Goal: Transaction & Acquisition: Book appointment/travel/reservation

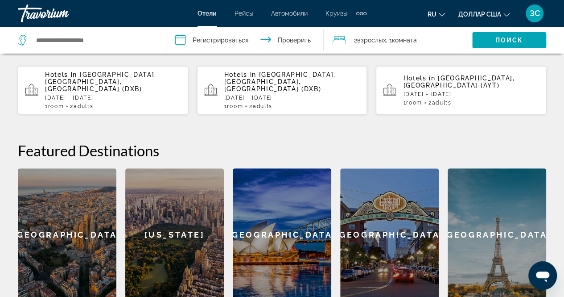
scroll to position [268, 0]
click at [89, 86] on div "Hotels in [GEOGRAPHIC_DATA], [GEOGRAPHIC_DATA], [GEOGRAPHIC_DATA] (DXB) [DATE] …" at bounding box center [113, 89] width 136 height 38
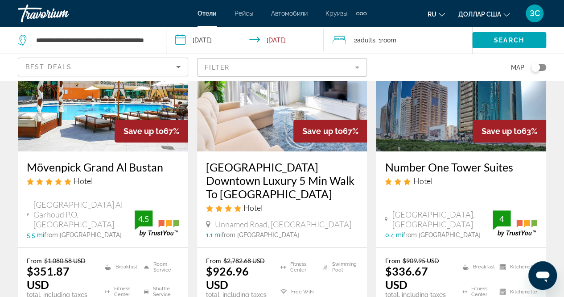
scroll to position [89, 0]
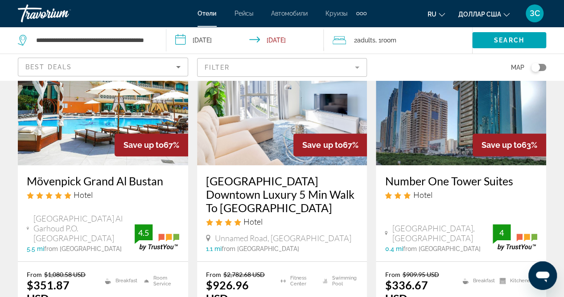
click at [363, 41] on span "Adults" at bounding box center [366, 40] width 18 height 7
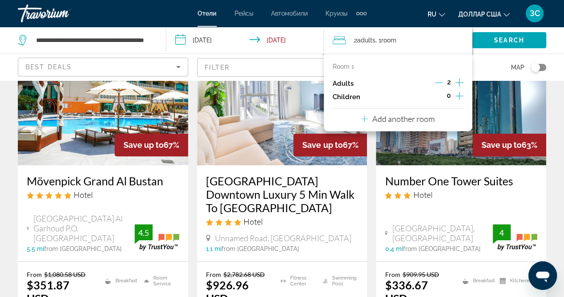
click at [355, 99] on p "Children" at bounding box center [347, 97] width 28 height 8
click at [456, 93] on icon "Increment children" at bounding box center [459, 96] width 8 height 11
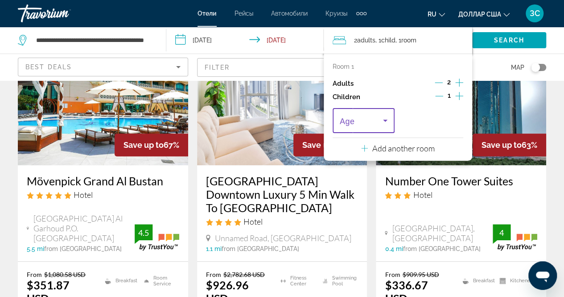
click at [385, 117] on icon "Travelers: 2 adults, 1 child" at bounding box center [385, 120] width 11 height 11
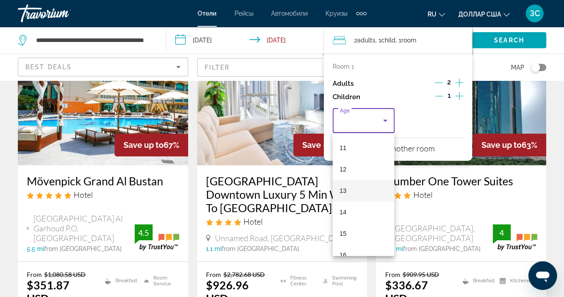
scroll to position [269, 0]
click at [530, 186] on div at bounding box center [282, 148] width 564 height 297
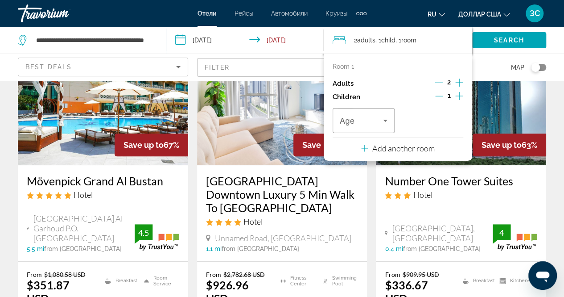
click at [525, 176] on h3 "Number One Tower Suites" at bounding box center [461, 180] width 153 height 13
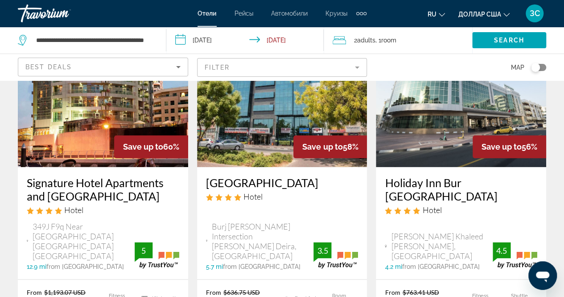
scroll to position [491, 0]
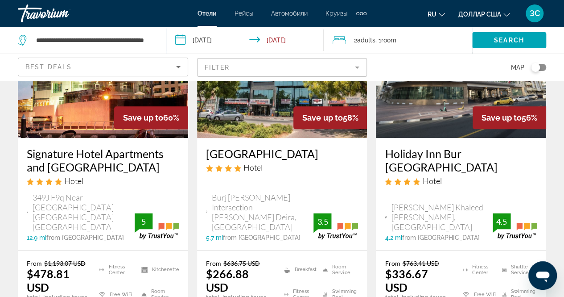
click at [364, 14] on div "Дополнительные элементы навигации" at bounding box center [364, 13] width 3 height 3
click at [351, 29] on font "Деятельность" at bounding box center [338, 29] width 41 height 7
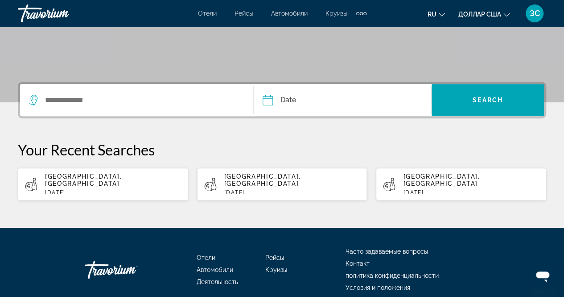
scroll to position [198, 0]
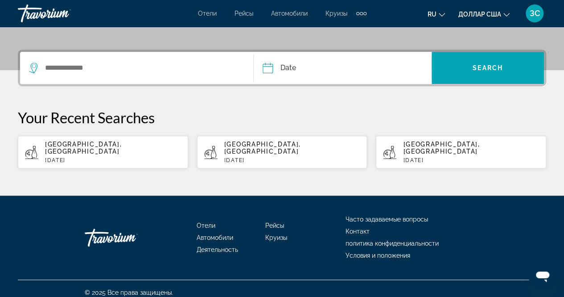
click at [91, 157] on p "Fri, 03 Oct" at bounding box center [113, 160] width 136 height 6
type input "**********"
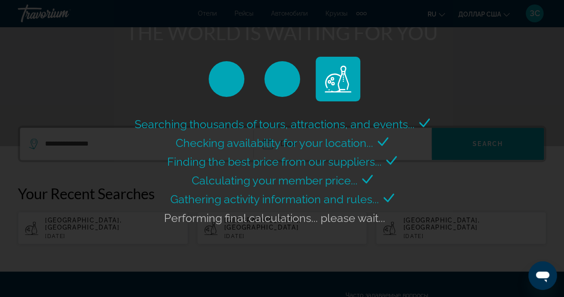
scroll to position [108, 0]
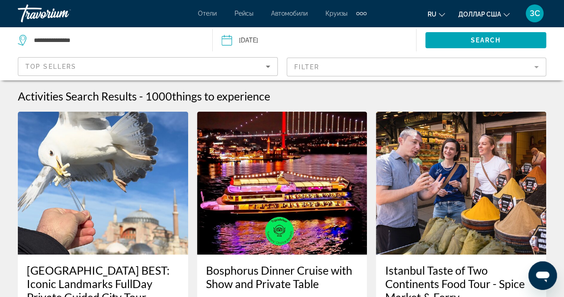
click at [312, 99] on div "Activities Search Results - 1000 things to experience" at bounding box center [282, 95] width 528 height 13
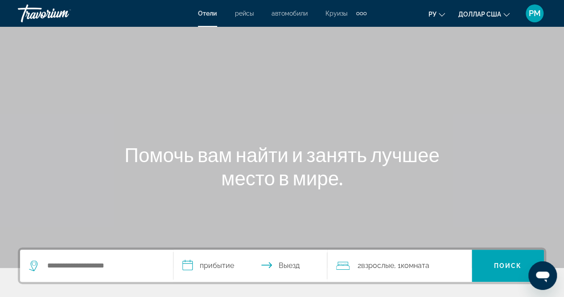
click at [223, 264] on input "**********" at bounding box center [251, 266] width 157 height 35
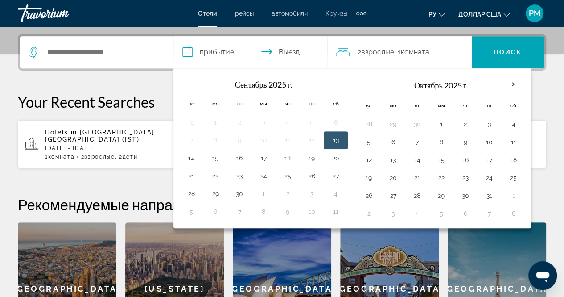
scroll to position [218, 0]
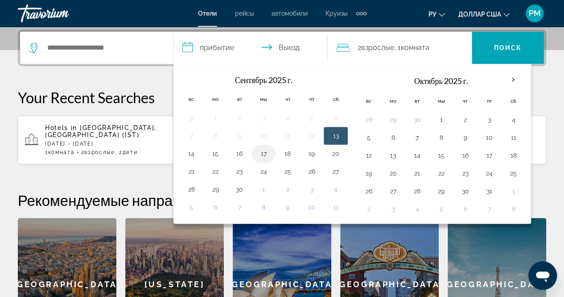
click at [264, 149] on button "17" at bounding box center [263, 153] width 14 height 12
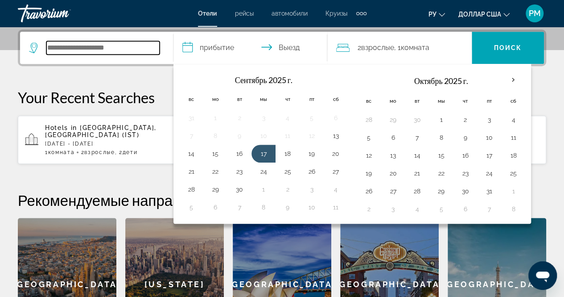
click at [92, 54] on input "Виджет поиска" at bounding box center [102, 47] width 113 height 13
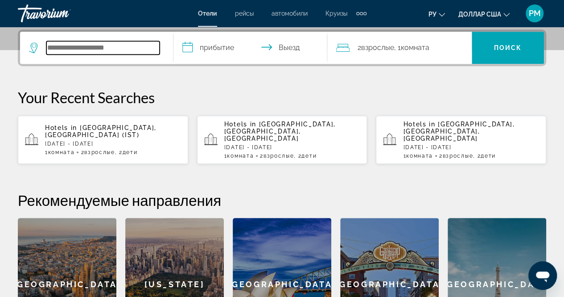
click at [92, 52] on input "Виджет поиска" at bounding box center [102, 47] width 113 height 13
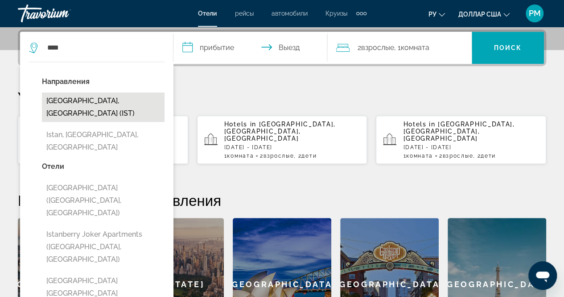
click at [109, 94] on button "[GEOGRAPHIC_DATA], [GEOGRAPHIC_DATA] (IST)" at bounding box center [103, 106] width 123 height 29
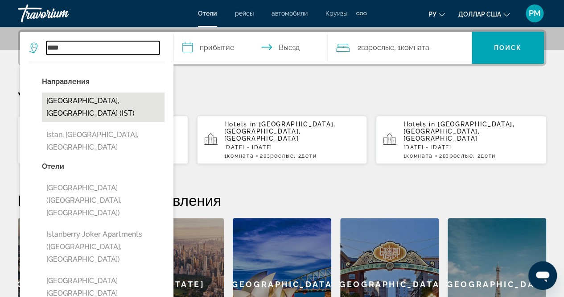
type input "**********"
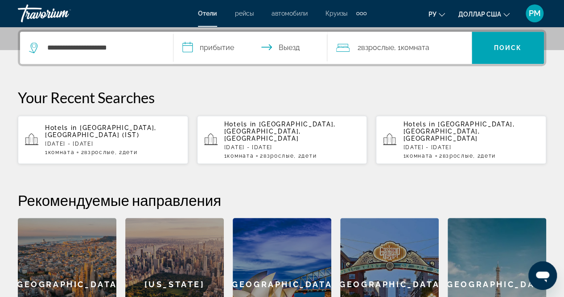
click at [268, 44] on input "**********" at bounding box center [251, 49] width 157 height 35
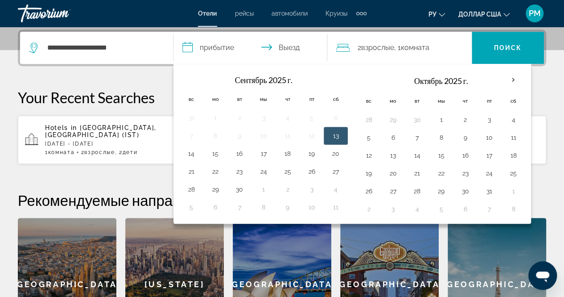
click at [210, 48] on input "**********" at bounding box center [251, 49] width 157 height 35
click at [265, 153] on button "17" at bounding box center [263, 153] width 14 height 12
click at [222, 44] on input "**********" at bounding box center [251, 49] width 157 height 35
click at [293, 49] on input "**********" at bounding box center [251, 49] width 157 height 35
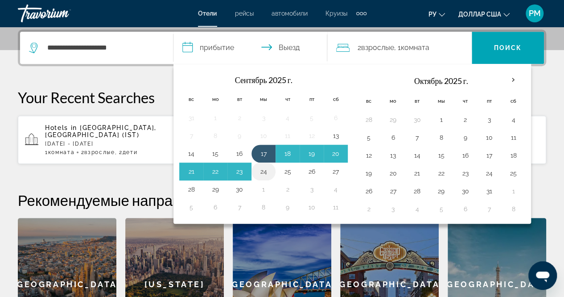
click at [266, 169] on button "24" at bounding box center [263, 171] width 14 height 12
type input "**********"
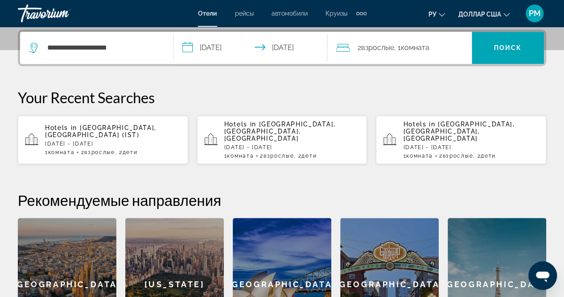
click at [435, 49] on div "2 Взрослые Взрослый , 1 Комната номера" at bounding box center [404, 47] width 136 height 12
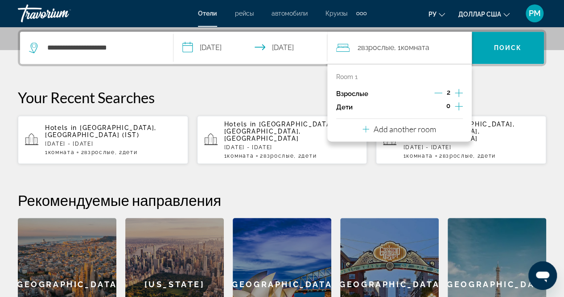
click at [458, 106] on icon "Increment children" at bounding box center [459, 106] width 8 height 8
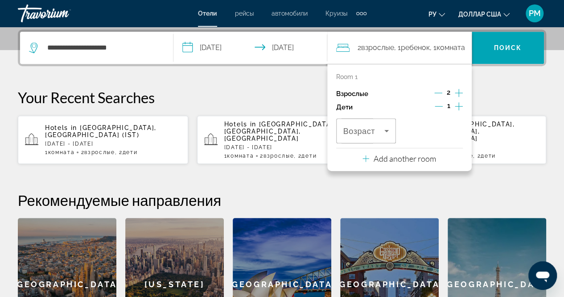
click at [458, 106] on icon "Increment children" at bounding box center [459, 106] width 8 height 8
click at [391, 136] on div "Возраст" at bounding box center [366, 130] width 60 height 25
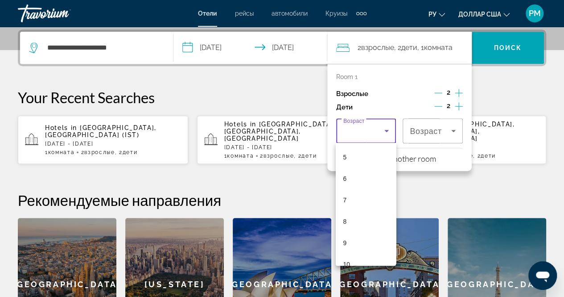
scroll to position [214, 0]
click at [357, 200] on mat-option "12" at bounding box center [366, 199] width 60 height 21
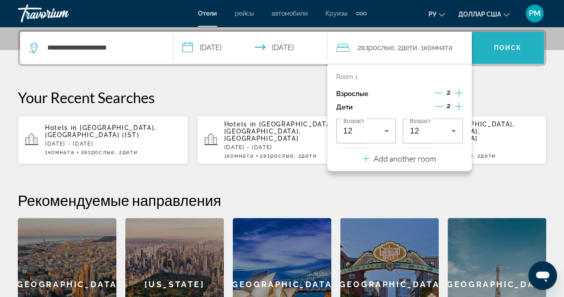
click at [508, 58] on span "Виджет поиска" at bounding box center [508, 47] width 72 height 21
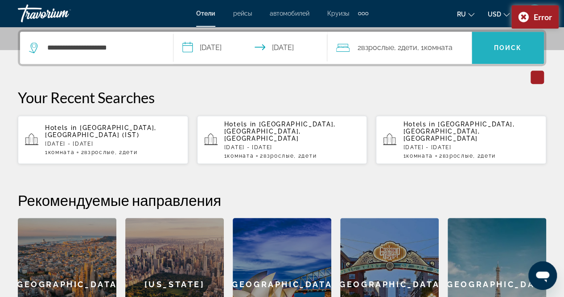
click at [491, 50] on span "Search widget" at bounding box center [508, 47] width 72 height 21
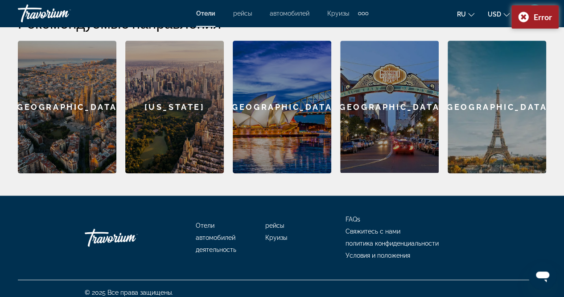
scroll to position [135, 0]
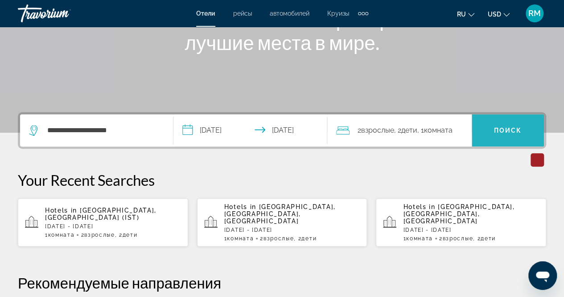
click at [511, 124] on span "Search widget" at bounding box center [508, 130] width 72 height 21
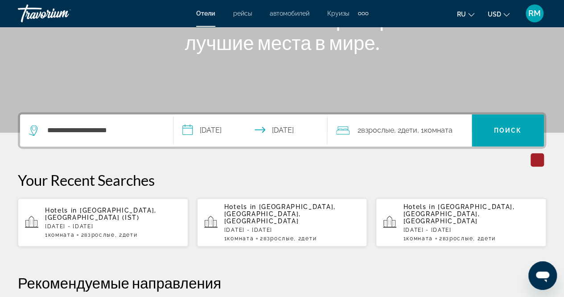
click at [295, 133] on input "**********" at bounding box center [251, 131] width 157 height 35
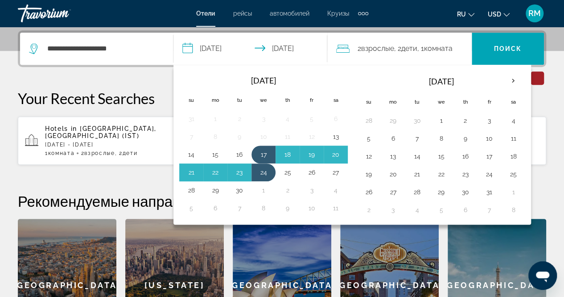
scroll to position [218, 0]
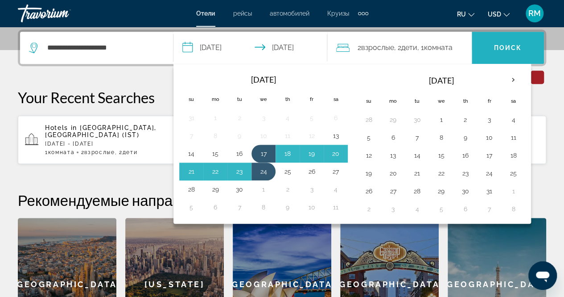
click at [509, 38] on span "Search widget" at bounding box center [508, 47] width 72 height 21
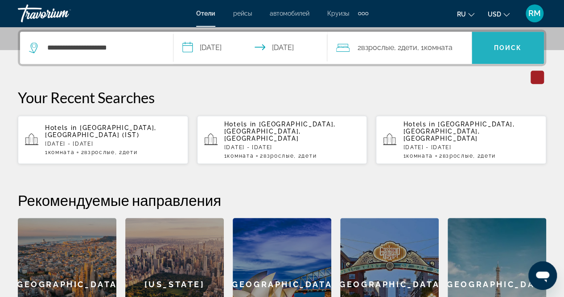
click at [520, 41] on span "Search widget" at bounding box center [508, 47] width 72 height 21
click at [499, 45] on span "Поиск" at bounding box center [508, 47] width 28 height 7
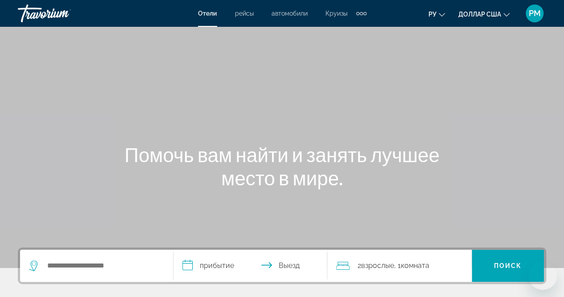
click at [400, 102] on div "Основное содержание" at bounding box center [282, 134] width 564 height 268
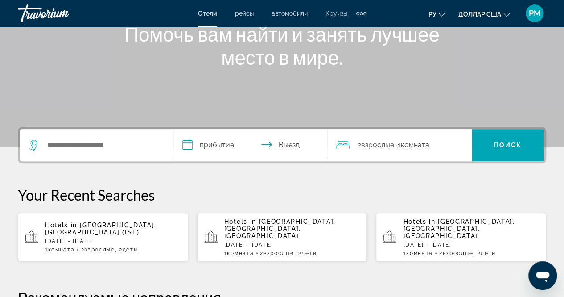
scroll to position [134, 0]
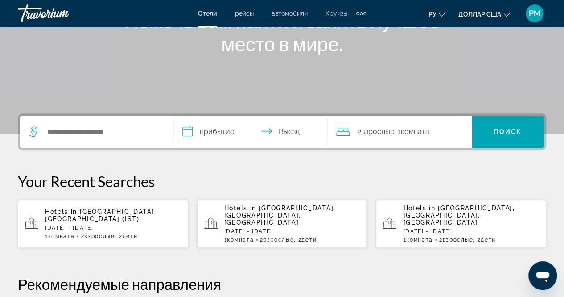
click at [96, 224] on p "[DATE] - [DATE]" at bounding box center [113, 227] width 136 height 6
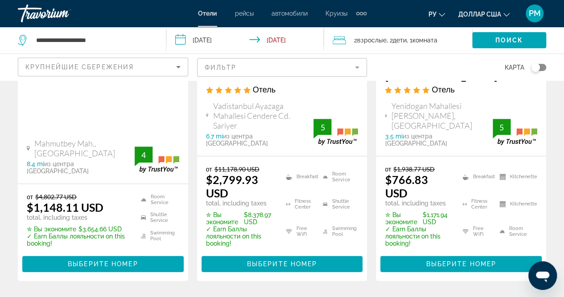
scroll to position [214, 0]
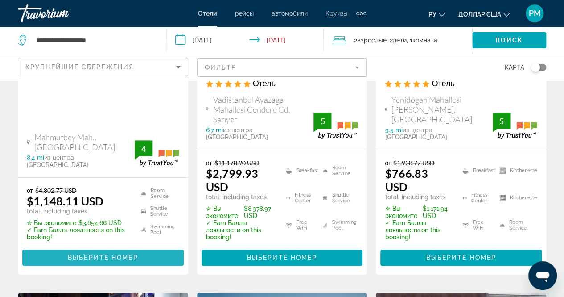
click at [147, 247] on span "Основное содержание" at bounding box center [102, 257] width 161 height 21
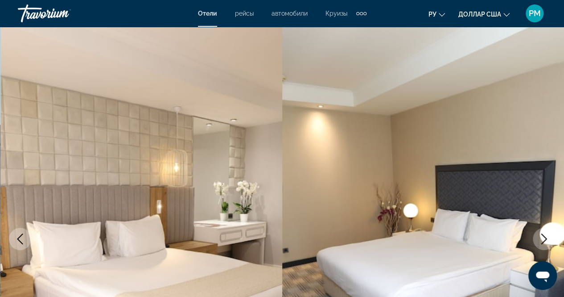
click at [542, 236] on icon "Next image" at bounding box center [544, 238] width 11 height 11
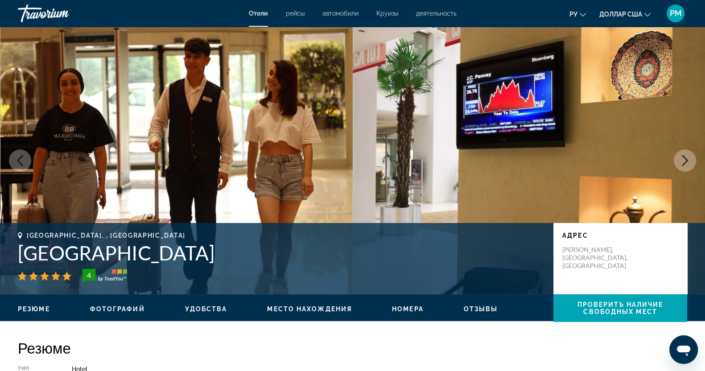
drag, startPoint x: 554, startPoint y: 0, endPoint x: 426, endPoint y: 161, distance: 205.0
click at [426, 161] on img "Основное содержание" at bounding box center [529, 161] width 353 height 268
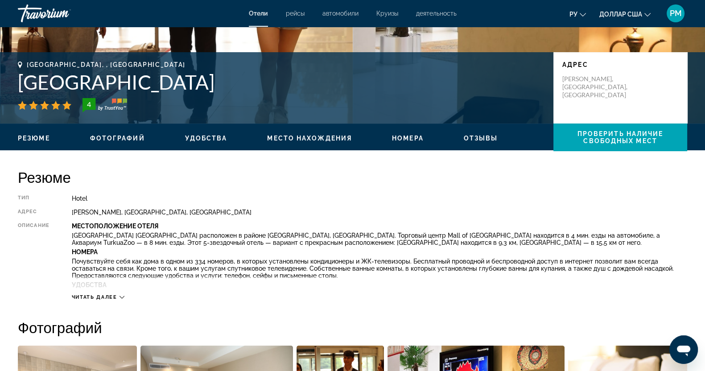
scroll to position [245, 0]
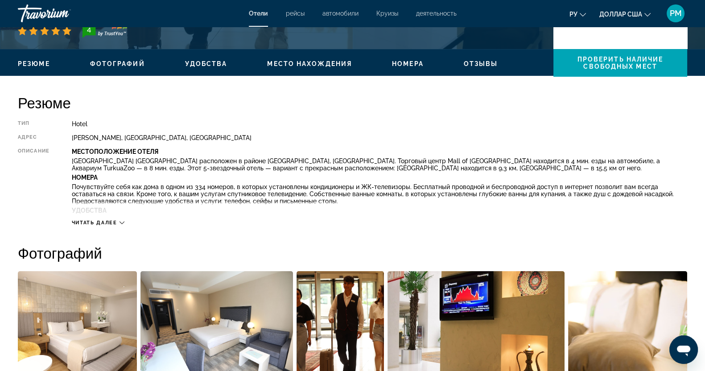
click at [97, 60] on span "Фотографий" at bounding box center [117, 63] width 55 height 7
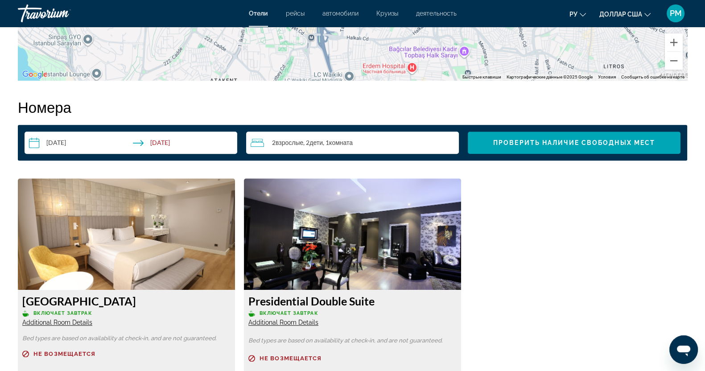
scroll to position [760, 0]
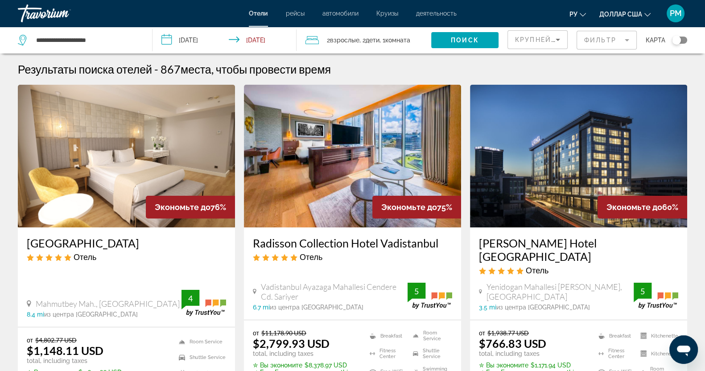
click at [546, 42] on span "Крупнейшие сбережения" at bounding box center [569, 39] width 108 height 7
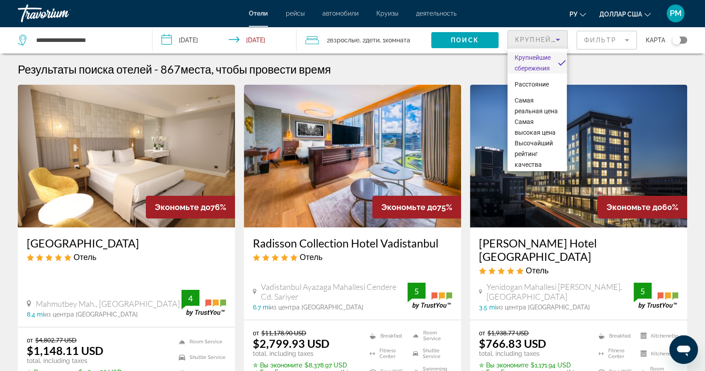
click at [564, 43] on div at bounding box center [352, 185] width 705 height 371
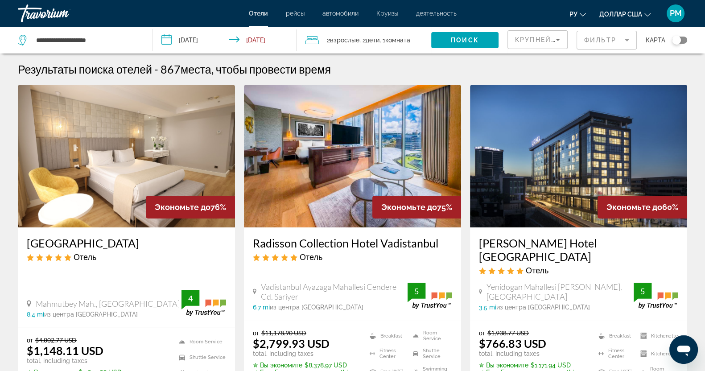
click at [564, 43] on mat-form-field "Фильтр" at bounding box center [607, 40] width 60 height 19
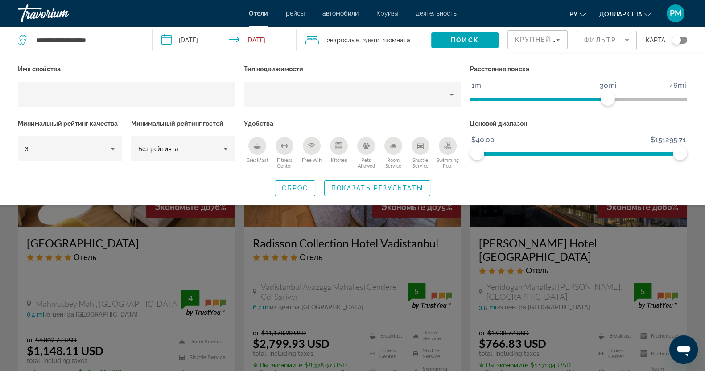
click at [564, 43] on mat-form-field "Фильтр" at bounding box center [607, 40] width 60 height 19
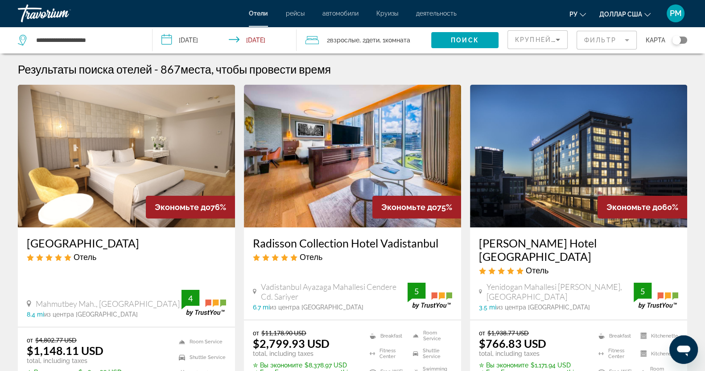
click at [564, 43] on mat-form-field "Фильтр" at bounding box center [607, 40] width 60 height 19
